Goal: Communication & Community: Ask a question

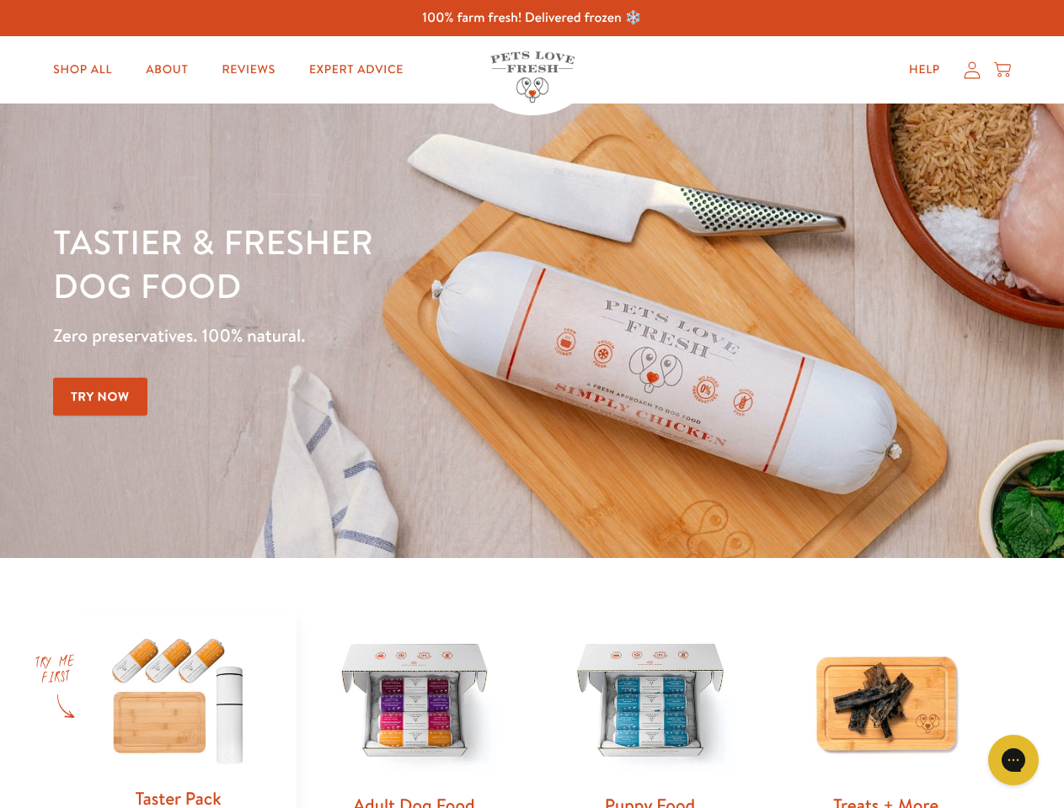
click at [531, 404] on div "Tastier & fresher dog food Zero preservatives. 100% natural. Try Now" at bounding box center [372, 331] width 638 height 222
click at [1013, 760] on icon "Open gorgias live chat" at bounding box center [1013, 760] width 16 height 16
